Goal: Task Accomplishment & Management: Manage account settings

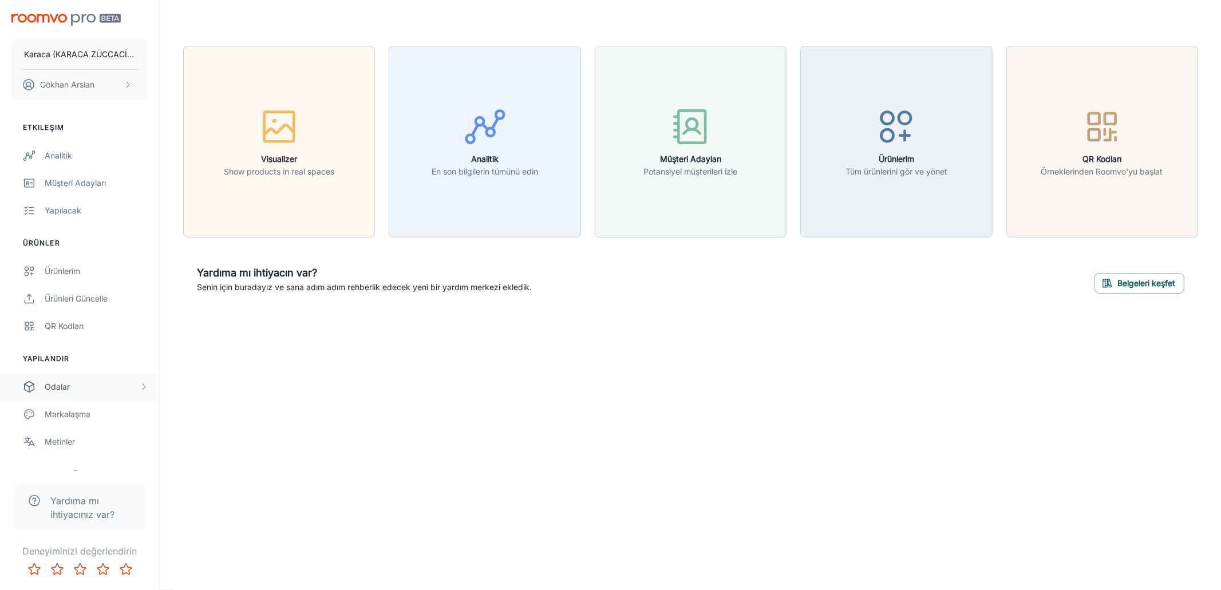
click at [105, 392] on div "Odalar" at bounding box center [92, 387] width 94 height 13
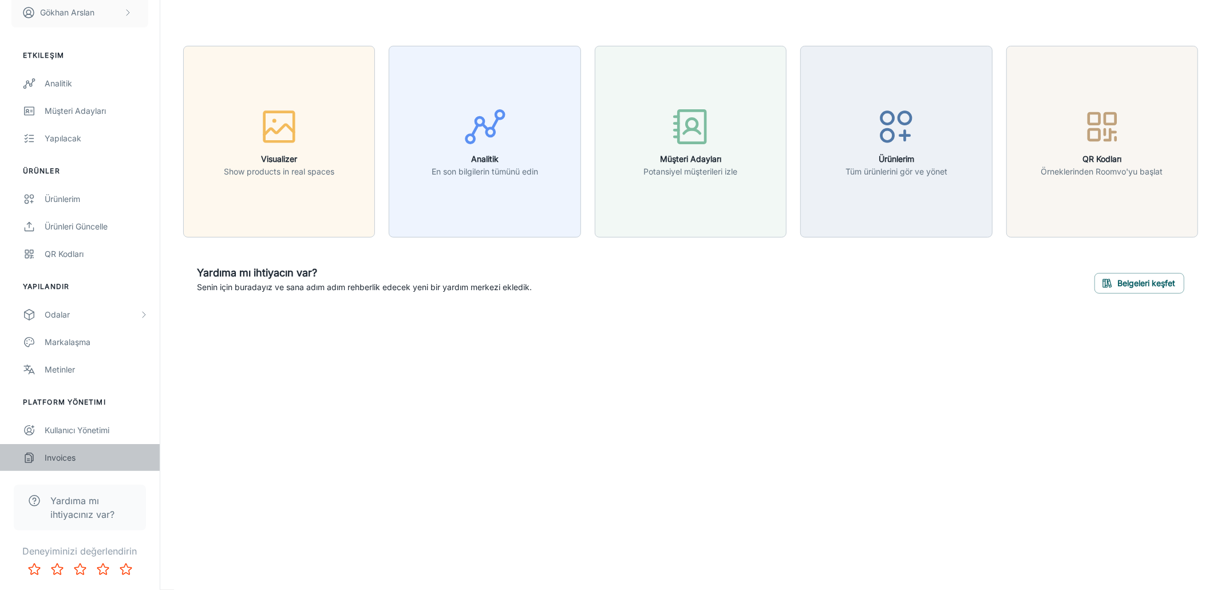
click at [77, 452] on div "Invoices" at bounding box center [97, 458] width 104 height 13
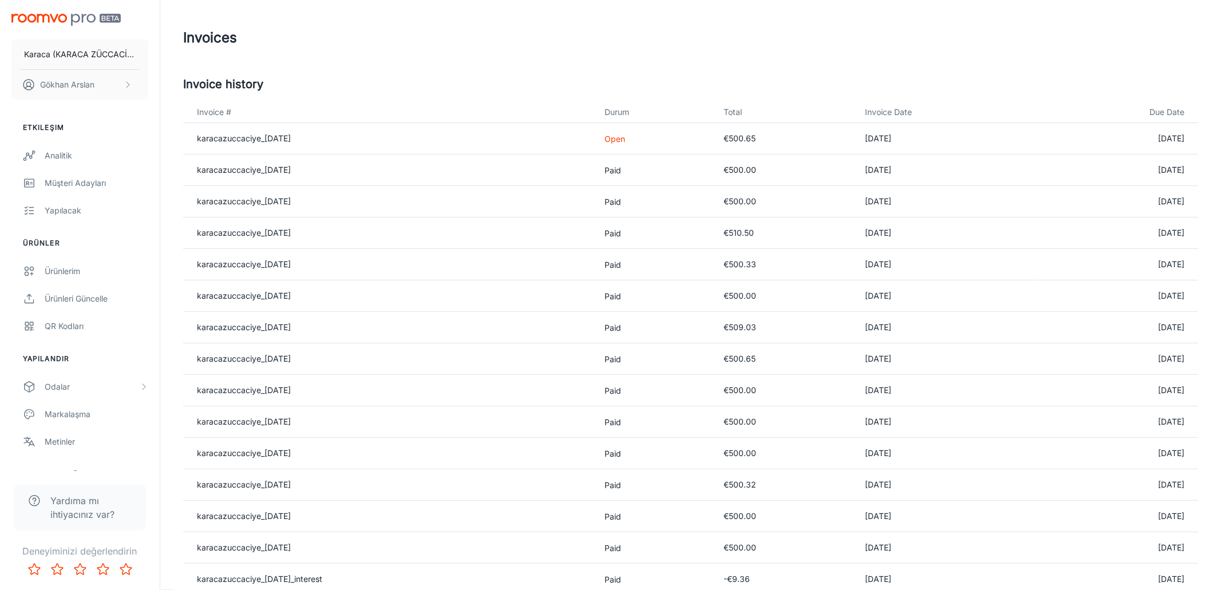
click at [635, 140] on p "Open" at bounding box center [654, 139] width 101 height 12
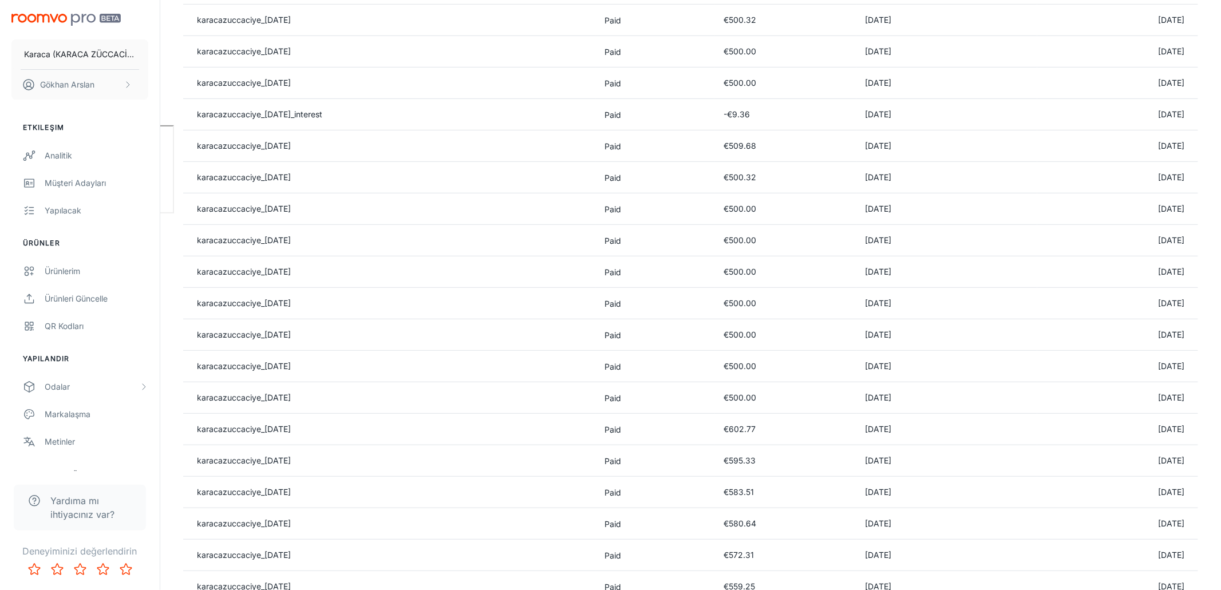
scroll to position [625, 0]
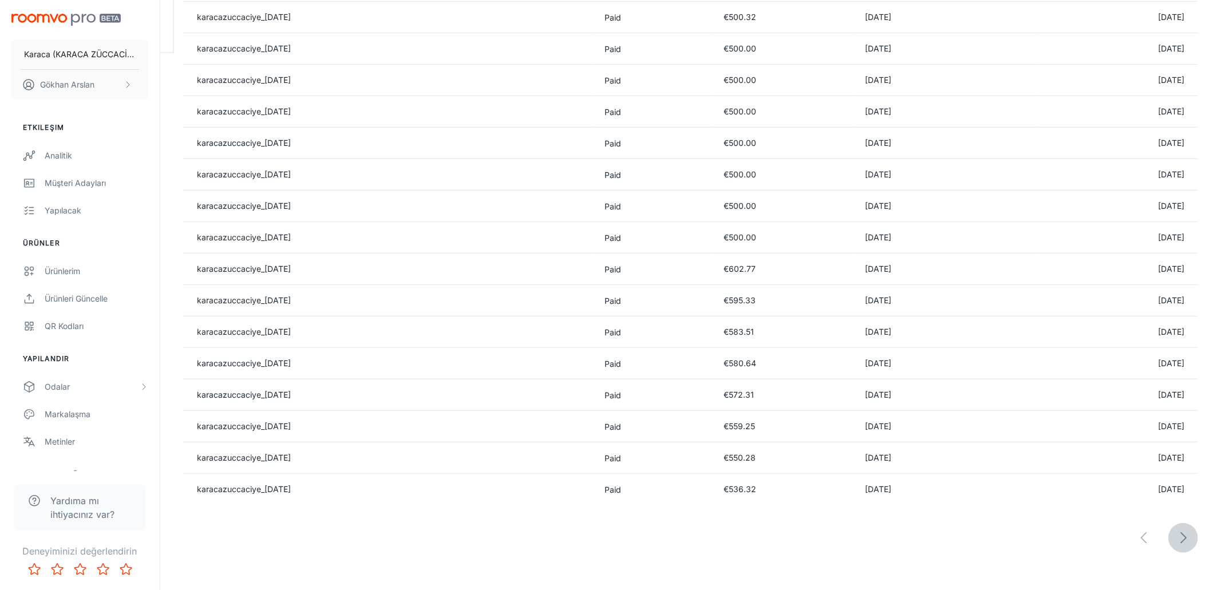
click at [1180, 530] on icon "button" at bounding box center [1183, 538] width 16 height 16
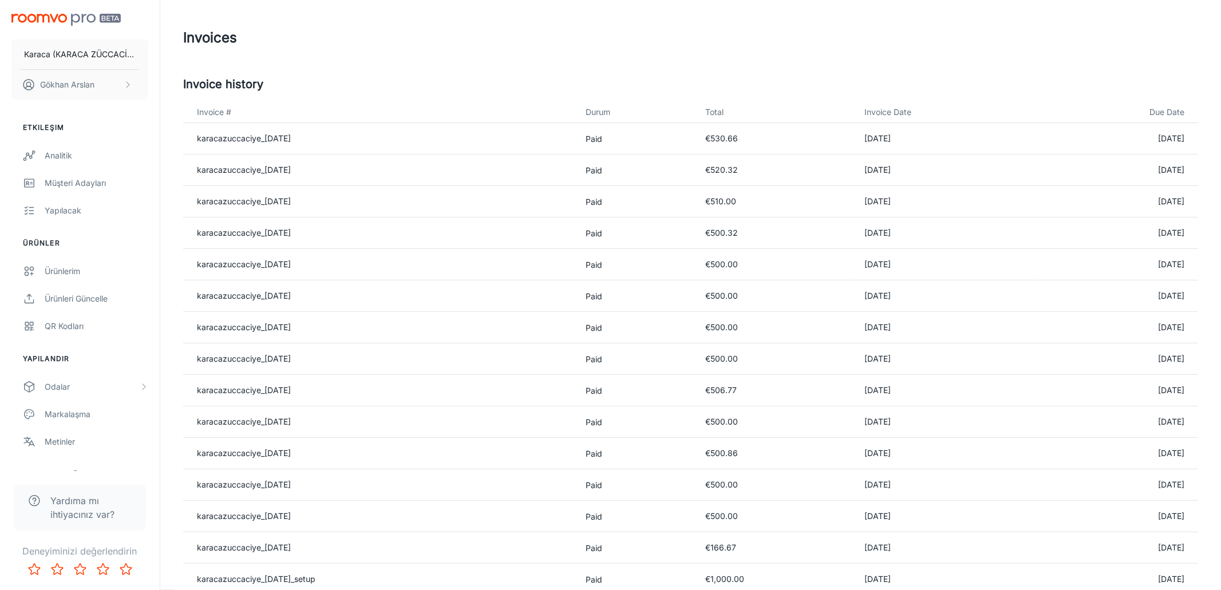
scroll to position [94, 0]
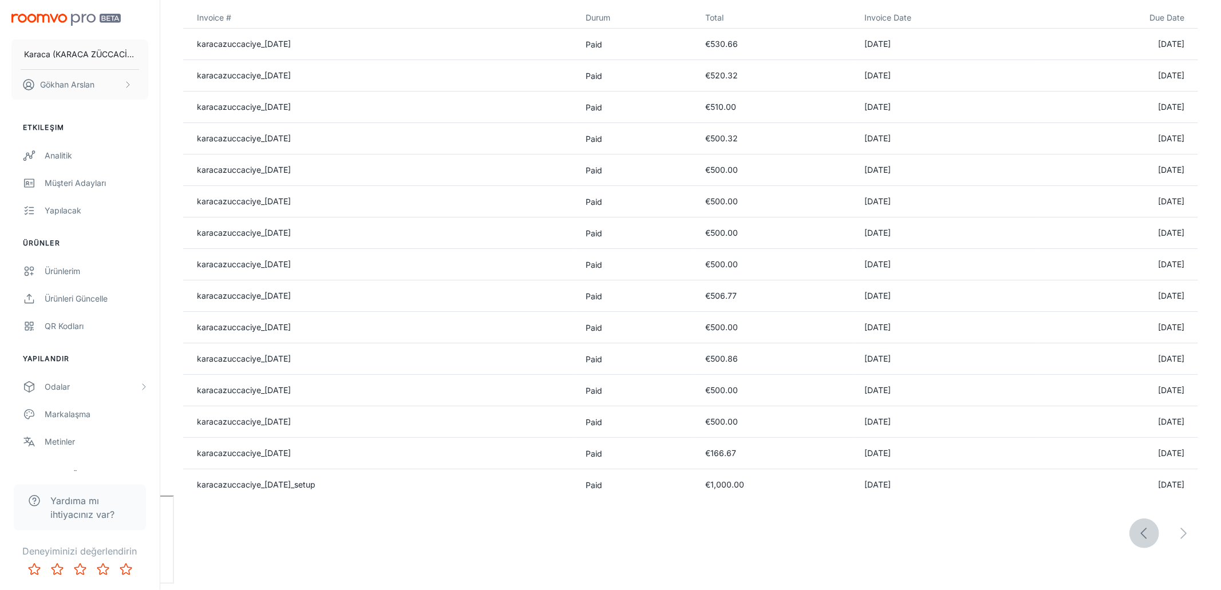
click at [1142, 529] on icon "button" at bounding box center [1144, 533] width 16 height 16
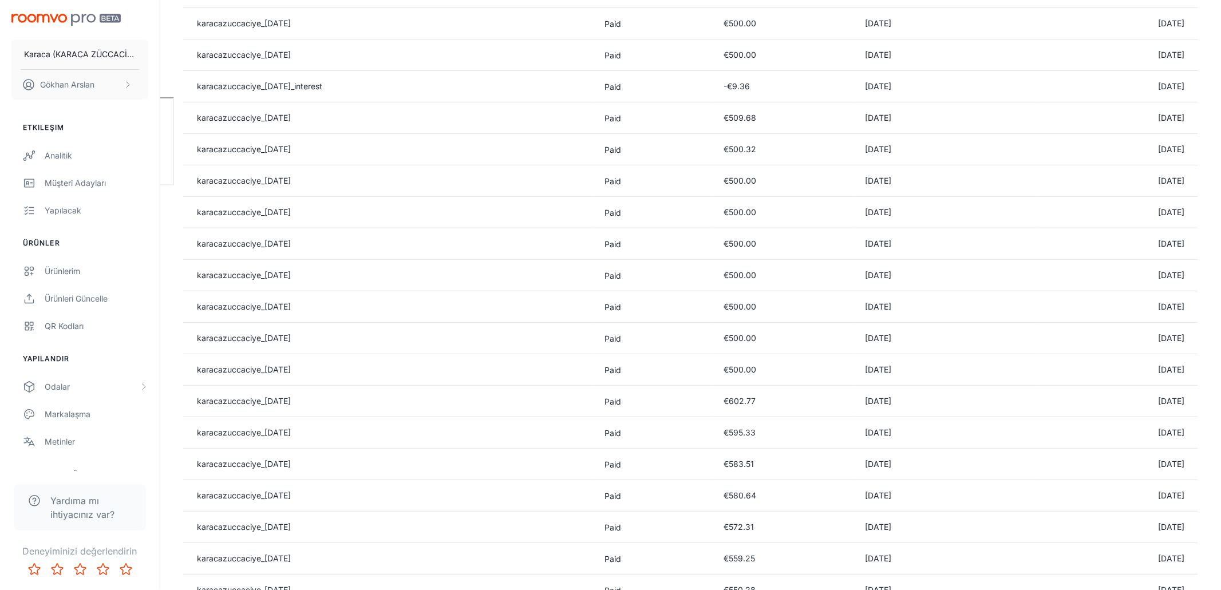
scroll to position [625, 0]
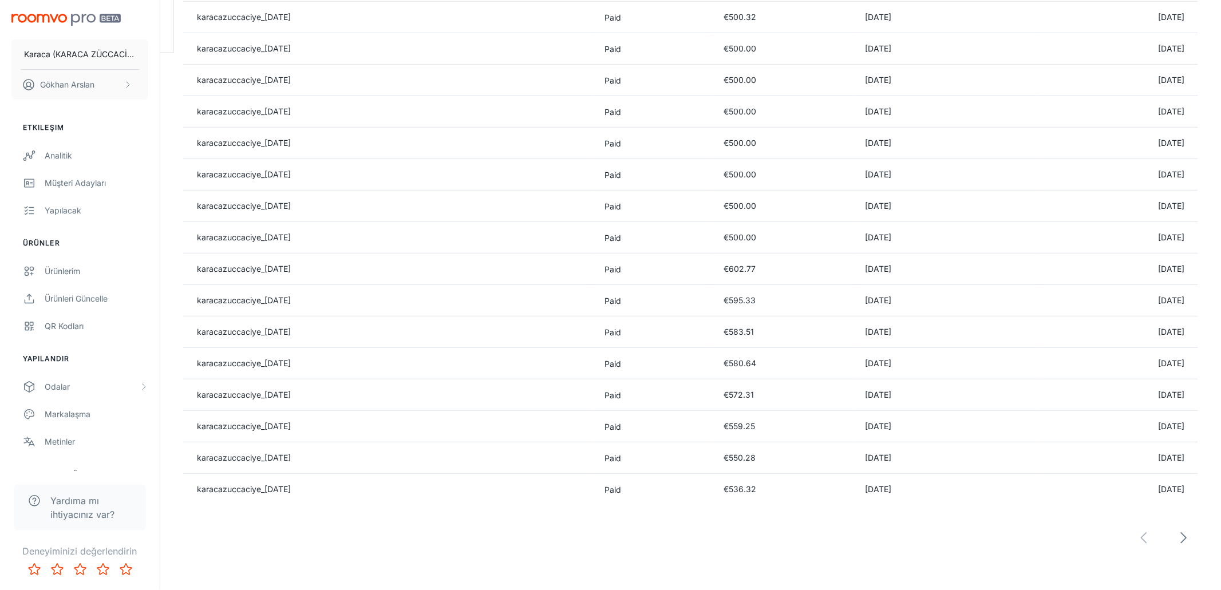
click at [871, 479] on td "[DATE]" at bounding box center [946, 489] width 181 height 31
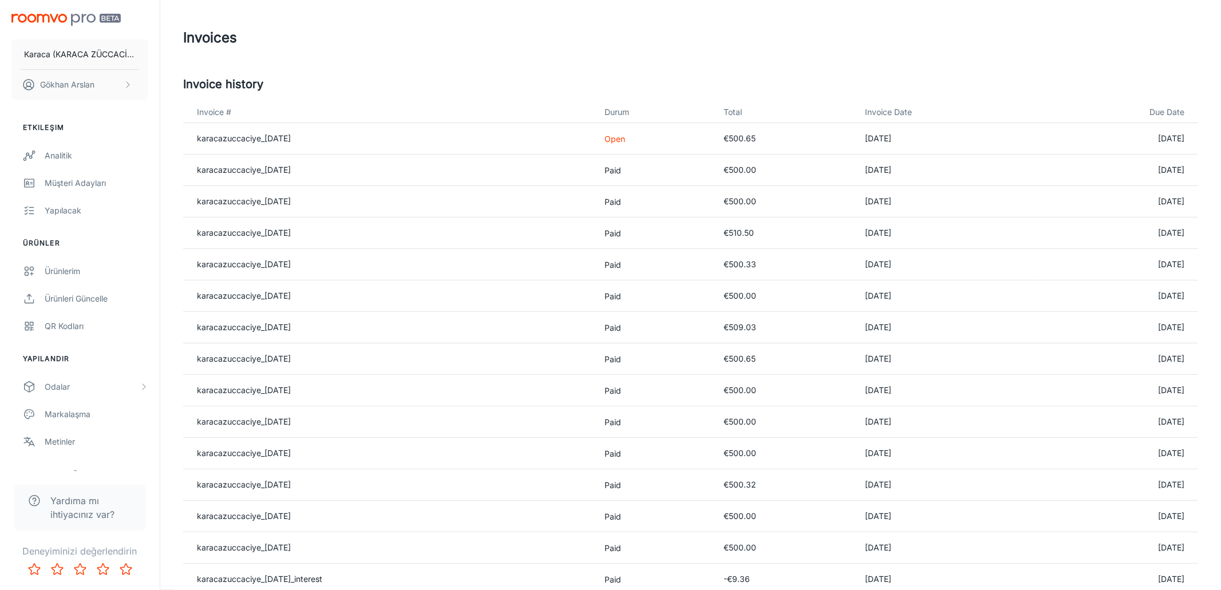
click at [816, 162] on td "€500.00" at bounding box center [784, 170] width 141 height 31
click at [260, 167] on link "karacazuccaciye_[DATE]" at bounding box center [244, 170] width 94 height 10
click at [631, 169] on p "Paid" at bounding box center [654, 170] width 101 height 12
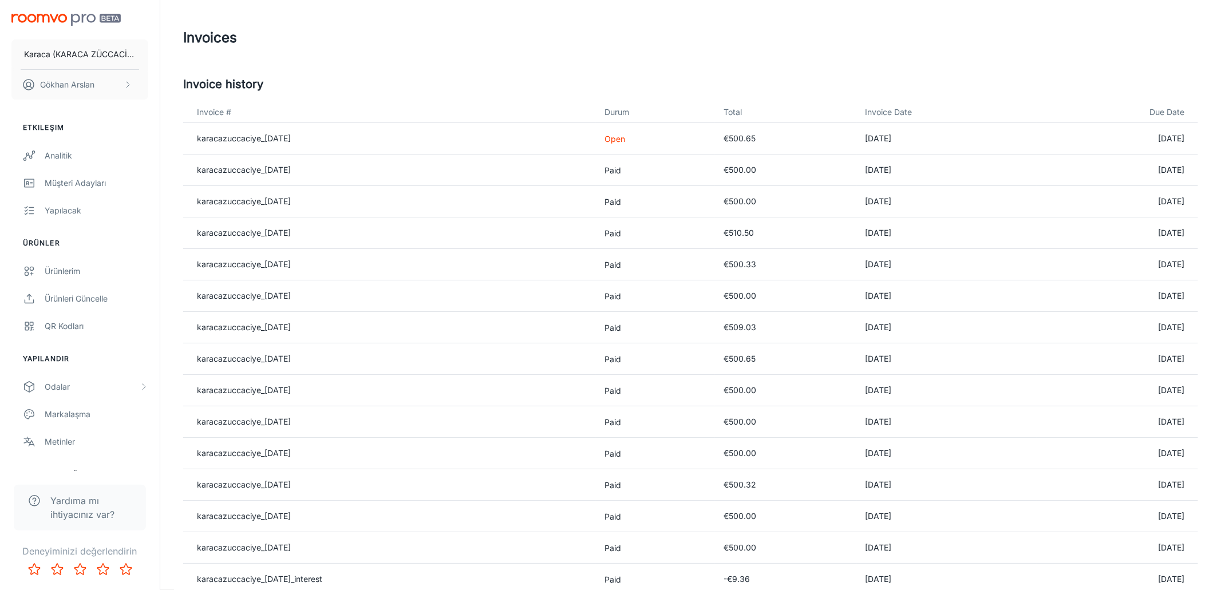
click at [624, 172] on p "Paid" at bounding box center [654, 170] width 101 height 12
drag, startPoint x: 354, startPoint y: 41, endPoint x: 331, endPoint y: 42, distance: 22.9
click at [354, 42] on div "Invoices" at bounding box center [690, 38] width 1015 height 30
click at [53, 18] on img "scrollable content" at bounding box center [65, 20] width 109 height 12
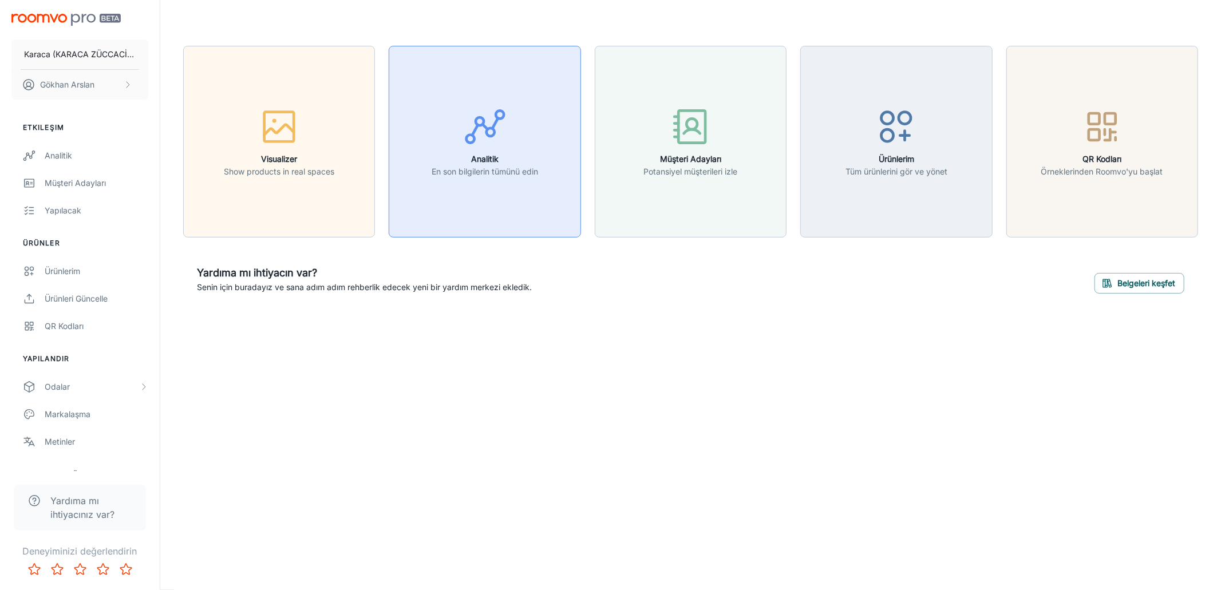
click at [560, 113] on button "Analitik En son bilgilerin tümünü edin" at bounding box center [485, 142] width 192 height 192
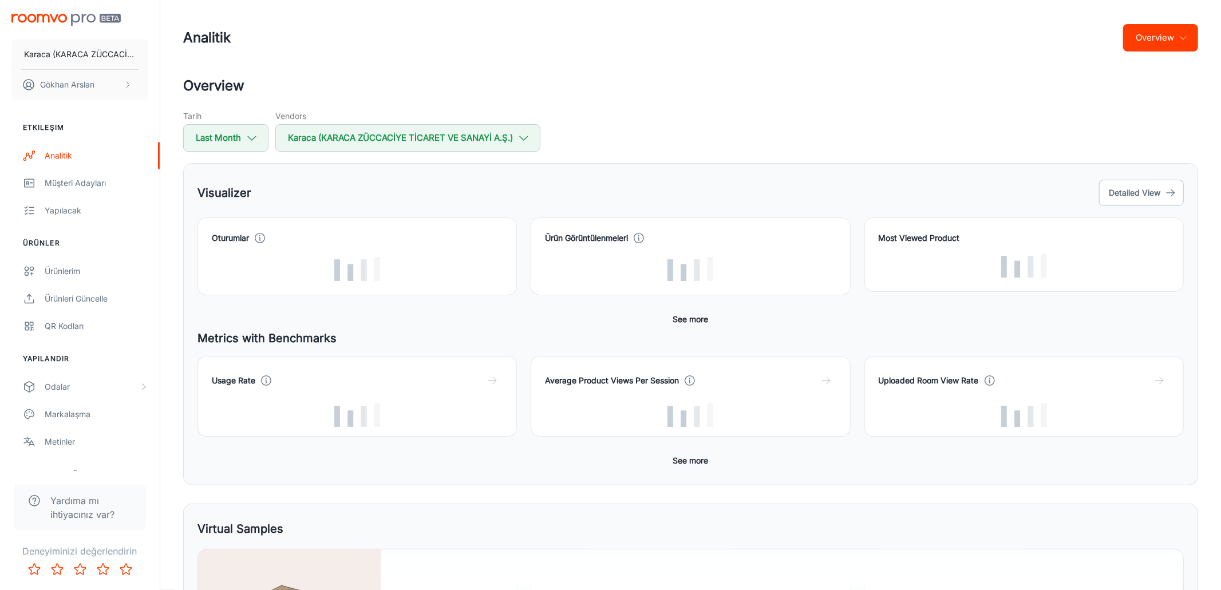
click at [639, 78] on h2 "Overview" at bounding box center [690, 86] width 1015 height 21
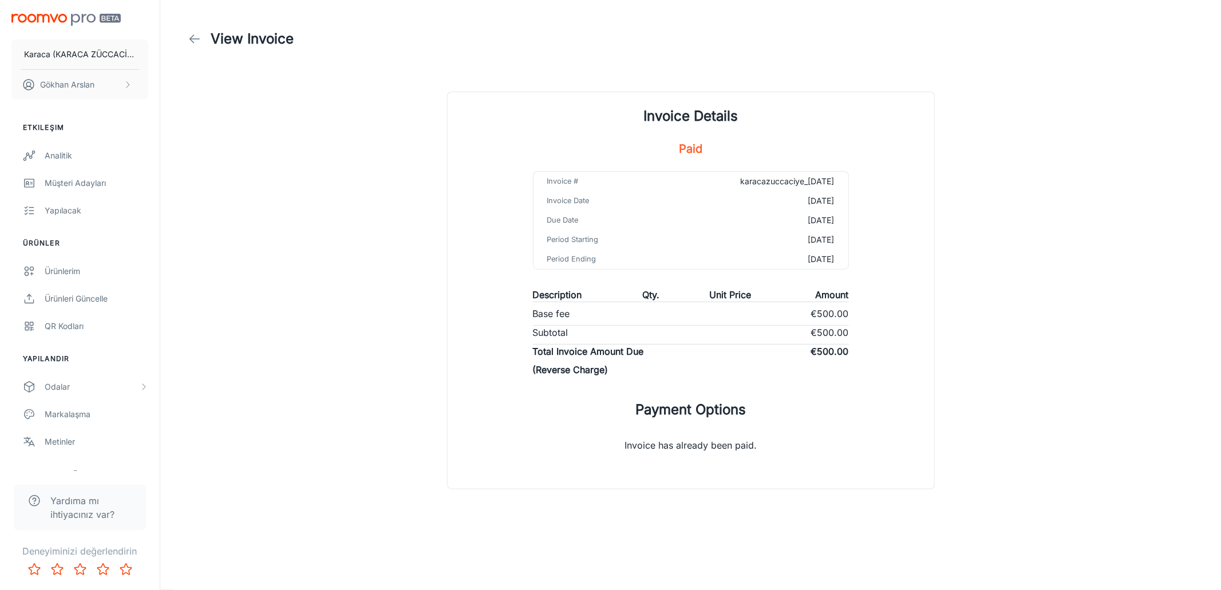
click at [739, 207] on td "[DATE]" at bounding box center [759, 200] width 176 height 19
click at [663, 444] on p "Invoice has already been paid." at bounding box center [690, 440] width 169 height 41
click at [758, 179] on td "karacazuccaciye_[DATE]" at bounding box center [759, 181] width 176 height 19
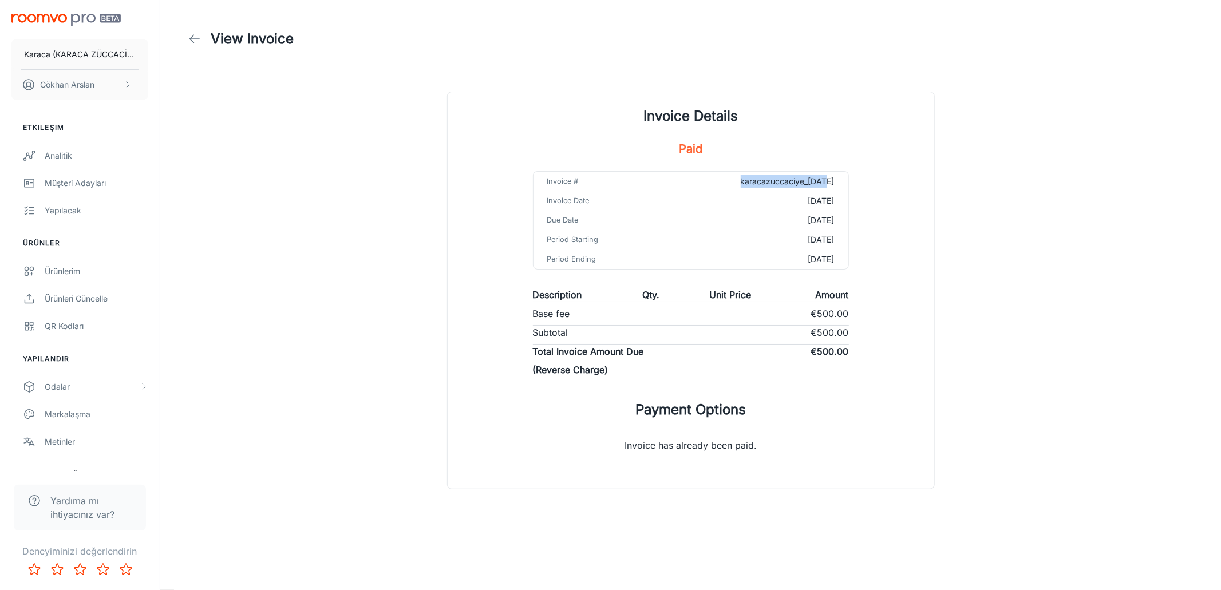
click at [758, 179] on td "karacazuccaciye_[DATE]" at bounding box center [759, 181] width 176 height 19
